Goal: Task Accomplishment & Management: Manage account settings

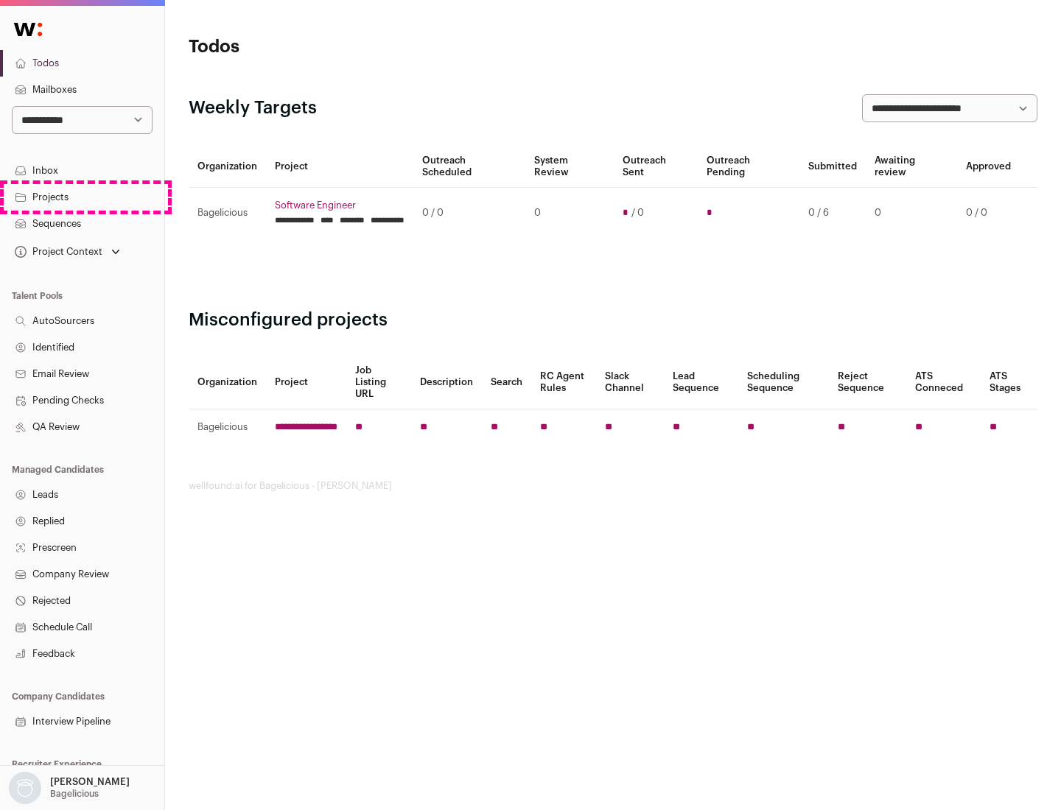
click at [82, 197] on link "Projects" at bounding box center [82, 197] width 164 height 27
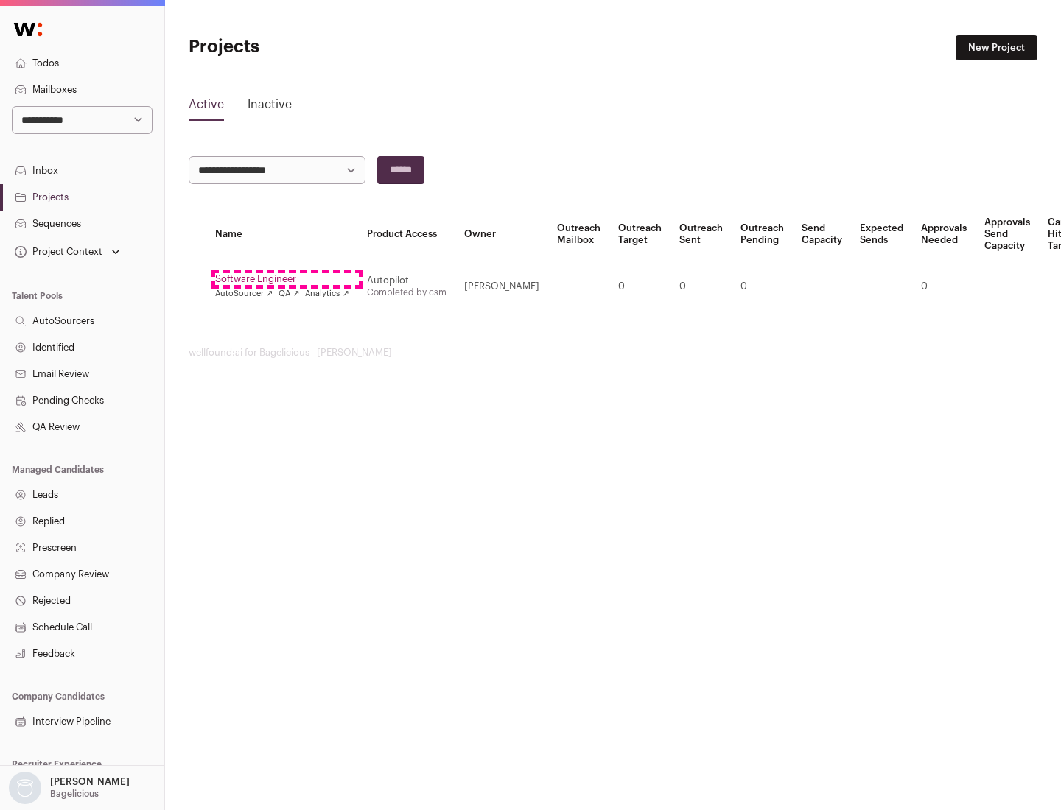
click at [287, 279] on link "Software Engineer" at bounding box center [282, 279] width 134 height 12
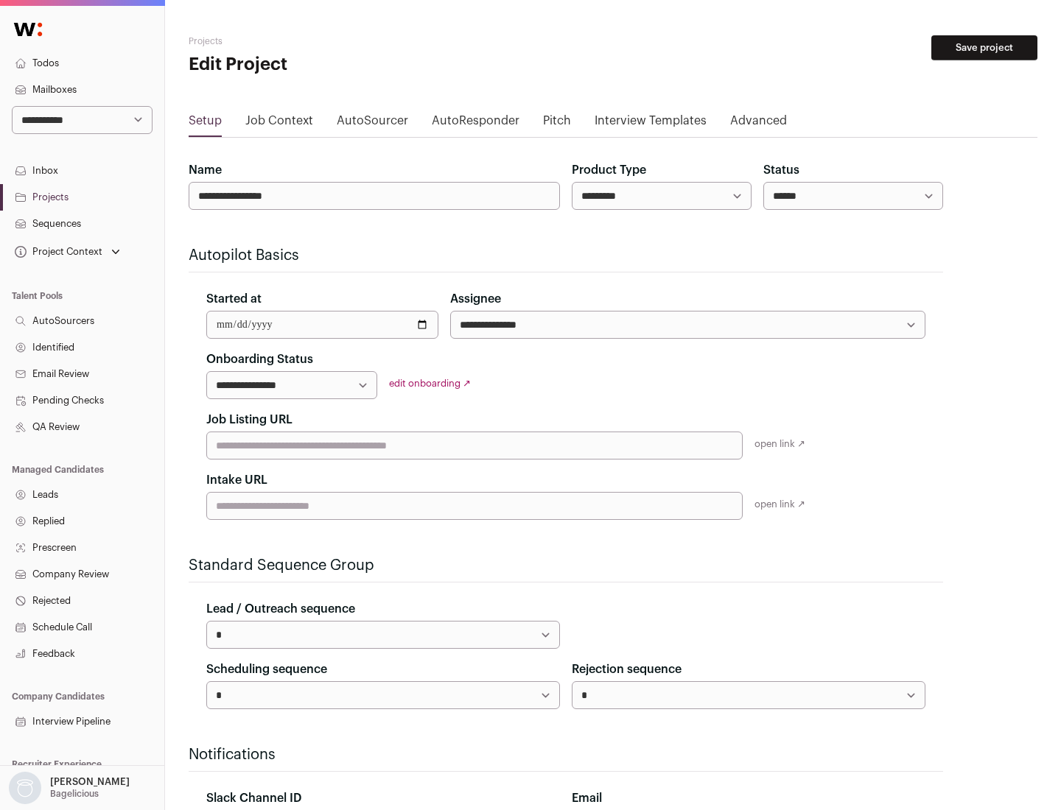
click at [984, 48] on button "Save project" at bounding box center [984, 47] width 106 height 25
